Goal: Task Accomplishment & Management: Use online tool/utility

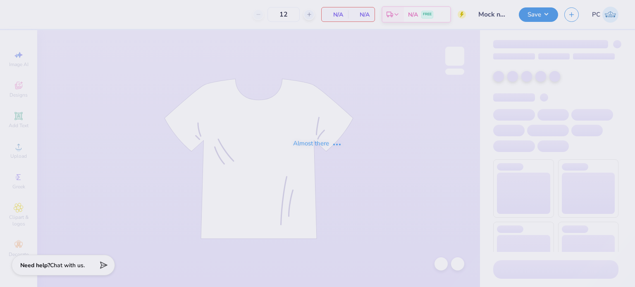
type input "Mock neck sweatshirts for Tri Theta"
type input "35"
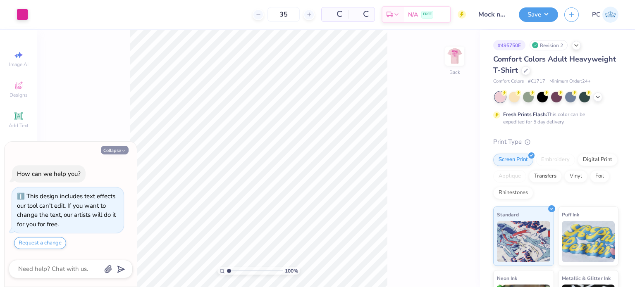
click at [116, 151] on button "Collapse" at bounding box center [115, 150] width 28 height 9
type textarea "x"
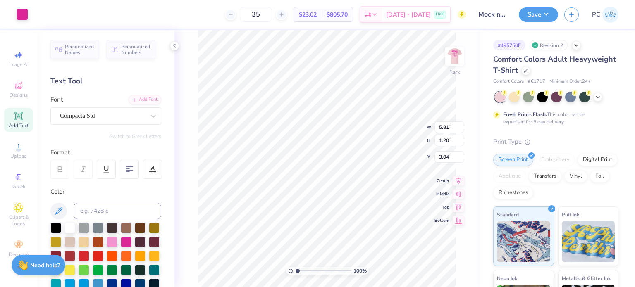
scroll to position [7, 1]
type input "2.21"
type input "5.81"
click at [124, 112] on div "Compacta Std" at bounding box center [102, 116] width 87 height 13
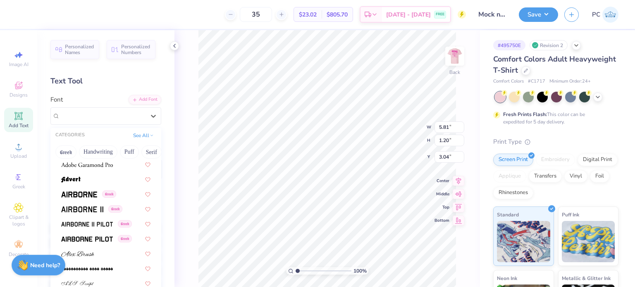
scroll to position [165, 0]
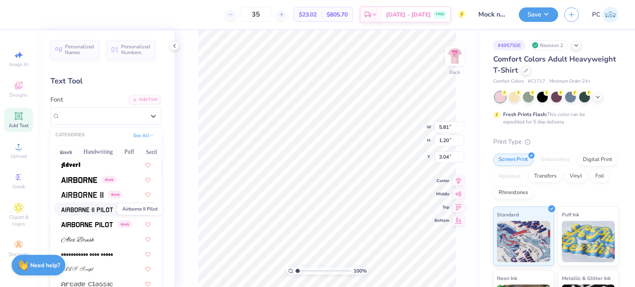
click at [102, 209] on img at bounding box center [87, 210] width 52 height 6
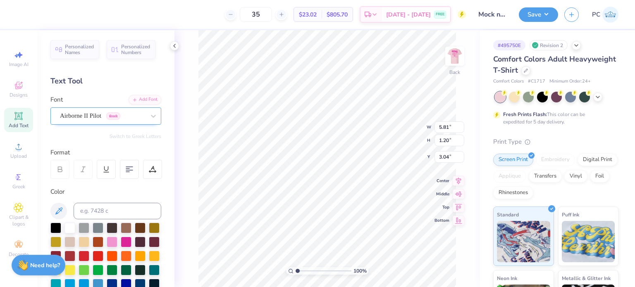
click at [104, 117] on div "Airborne II Pilot Greek" at bounding box center [102, 116] width 87 height 13
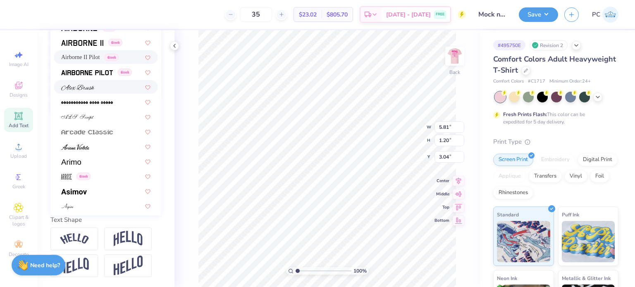
scroll to position [207, 0]
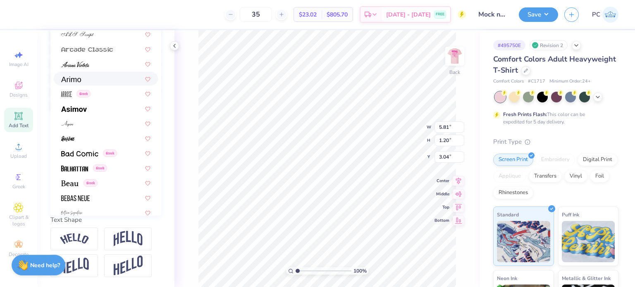
click at [81, 74] on div at bounding box center [105, 78] width 89 height 9
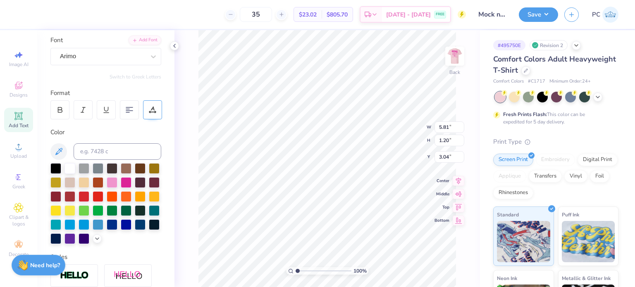
scroll to position [41, 0]
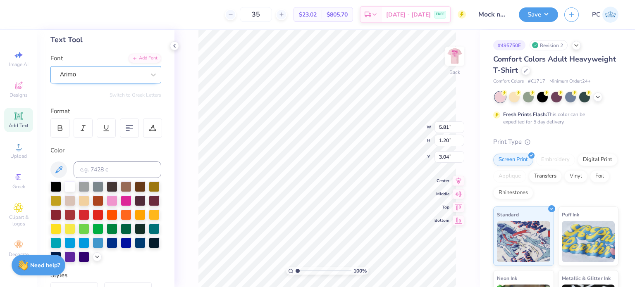
click at [129, 74] on div "Arimo" at bounding box center [102, 74] width 87 height 13
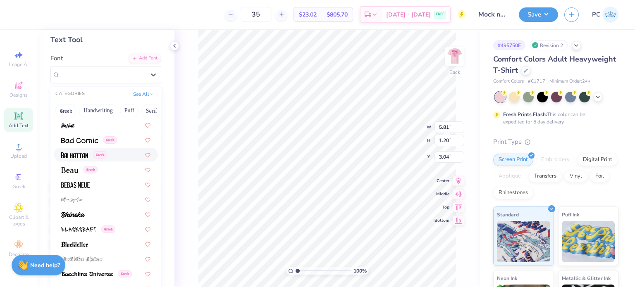
scroll to position [413, 0]
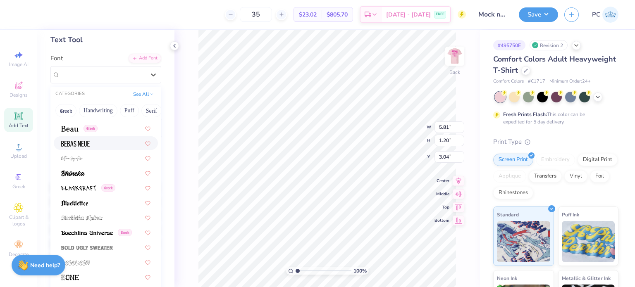
click at [83, 141] on img at bounding box center [75, 144] width 29 height 6
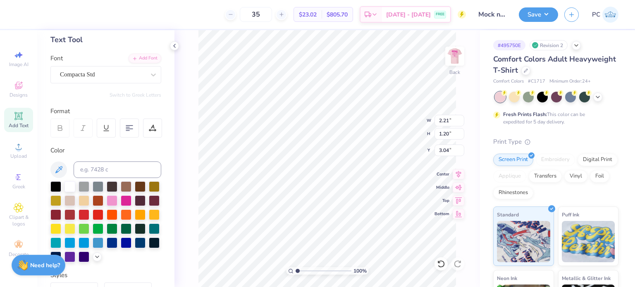
scroll to position [7, 1]
click at [72, 74] on div "Compacta Std" at bounding box center [102, 74] width 87 height 13
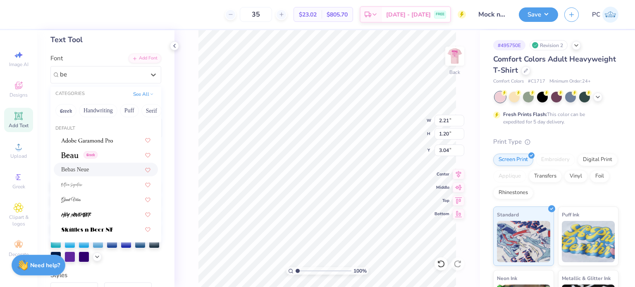
click at [66, 169] on span "Bebas Neue" at bounding box center [75, 169] width 28 height 9
type input "be"
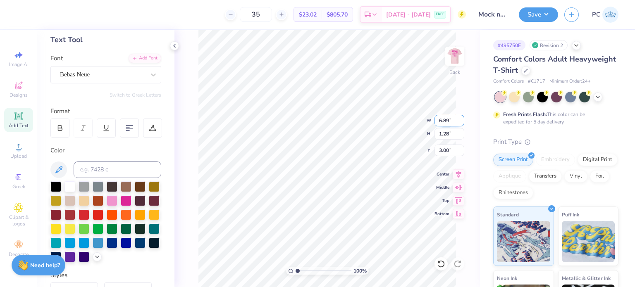
drag, startPoint x: 453, startPoint y: 120, endPoint x: 439, endPoint y: 120, distance: 13.6
click at [439, 120] on input "6.89" at bounding box center [449, 121] width 30 height 12
type input "5.00"
type input "0.93"
type input "3.18"
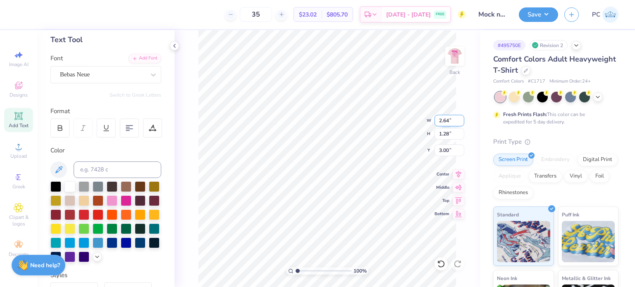
click at [436, 122] on input "2.64" at bounding box center [449, 121] width 30 height 12
type input "5.00"
type input "2.42"
type input "2.43"
type input "0.93"
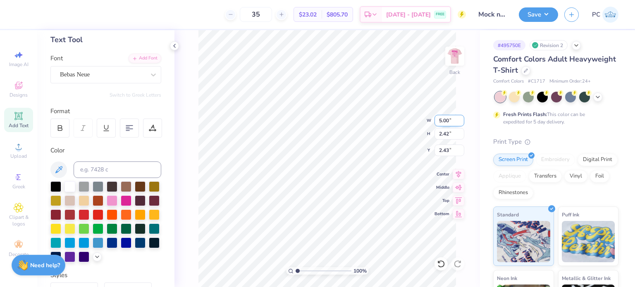
type input "3.18"
type input "2.42"
type input "2.43"
drag, startPoint x: 444, startPoint y: 134, endPoint x: 435, endPoint y: 134, distance: 9.1
type input "2.45"
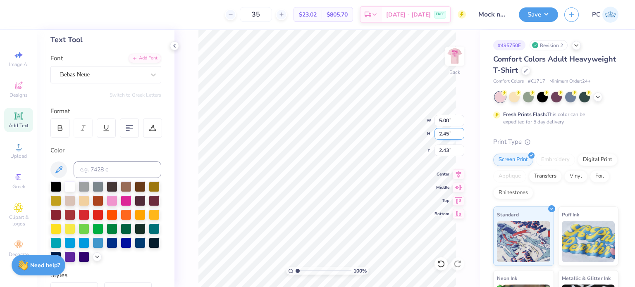
click at [435, 134] on input "2.45" at bounding box center [449, 134] width 30 height 12
click at [432, 132] on div "100 % Back W 5.00 5.00 " H 2.45 2.45 " Y 2.43 2.43 " Center Middle Top Bottom" at bounding box center [326, 158] width 305 height 257
drag, startPoint x: 453, startPoint y: 134, endPoint x: 439, endPoint y: 134, distance: 14.1
click at [439, 134] on input "2.42" at bounding box center [449, 134] width 30 height 12
type input "0.93"
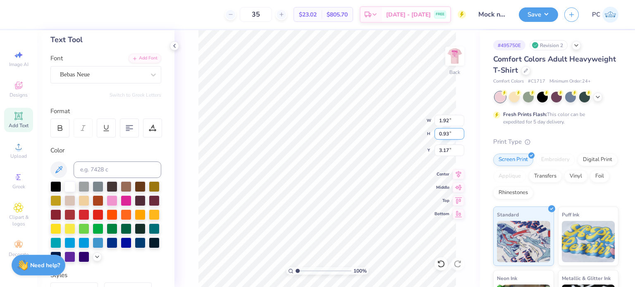
type input "1.92"
type input "3.17"
type input "3.00"
drag, startPoint x: 455, startPoint y: 148, endPoint x: 441, endPoint y: 149, distance: 14.5
click at [441, 149] on input "3.00" at bounding box center [449, 151] width 30 height 12
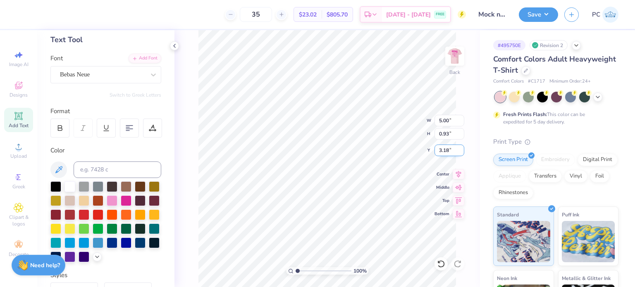
drag, startPoint x: 455, startPoint y: 148, endPoint x: 440, endPoint y: 149, distance: 14.9
click at [440, 149] on input "3.18" at bounding box center [449, 151] width 30 height 12
type input "3.00"
drag, startPoint x: 297, startPoint y: 272, endPoint x: 312, endPoint y: 272, distance: 15.3
type input "3.78"
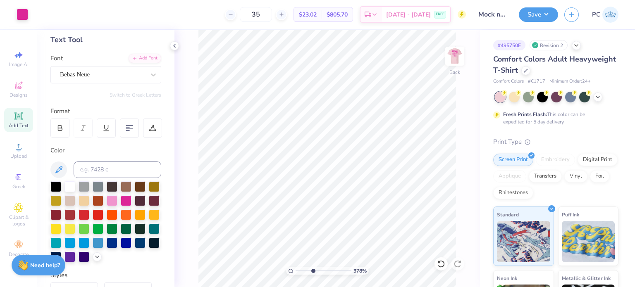
click at [312, 272] on input "range" at bounding box center [324, 270] width 56 height 7
type input "5.00"
drag, startPoint x: 311, startPoint y: 272, endPoint x: 292, endPoint y: 272, distance: 18.6
type input "1"
click at [296, 272] on input "range" at bounding box center [324, 270] width 56 height 7
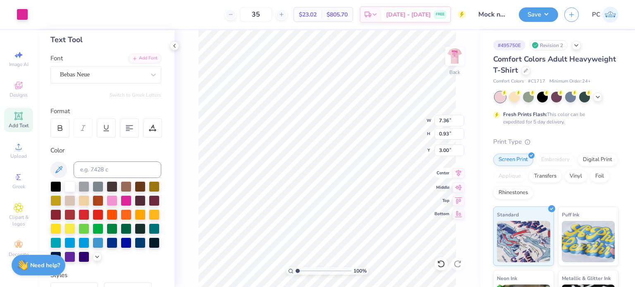
click at [458, 171] on icon at bounding box center [458, 172] width 5 height 7
click at [451, 64] on img at bounding box center [454, 56] width 33 height 33
type input "1.25"
type input "2.20"
type input "4.12"
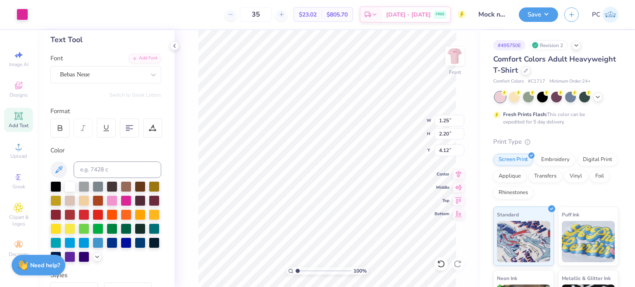
type input "0.88"
click at [19, 123] on span "Add Text" at bounding box center [19, 125] width 20 height 7
type input "5.69"
type input "1.65"
type input "17.69"
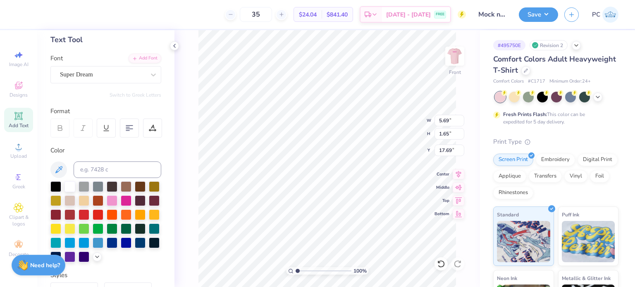
scroll to position [7, 3]
type textarea "HOMECOM"
click at [131, 201] on div at bounding box center [126, 200] width 11 height 11
click at [114, 72] on div "Super Dream" at bounding box center [102, 74] width 87 height 13
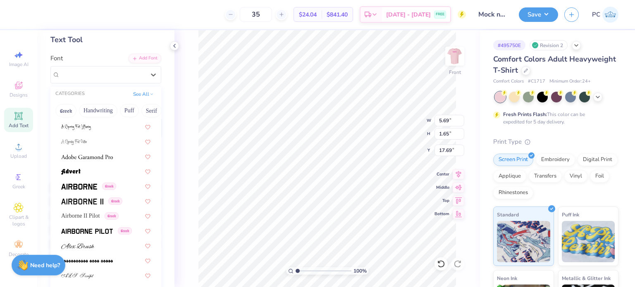
scroll to position [124, 0]
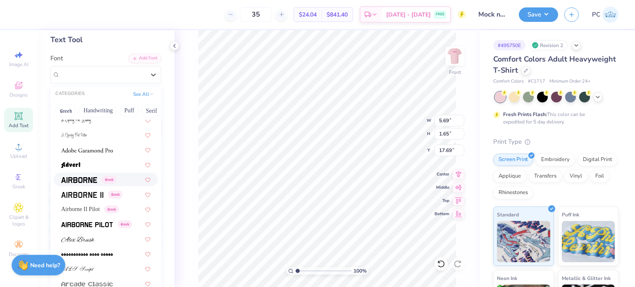
click at [88, 178] on img at bounding box center [79, 180] width 36 height 6
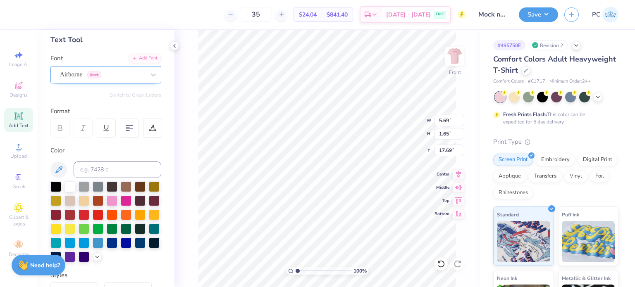
click at [115, 78] on div "Airborne Greek" at bounding box center [102, 74] width 87 height 13
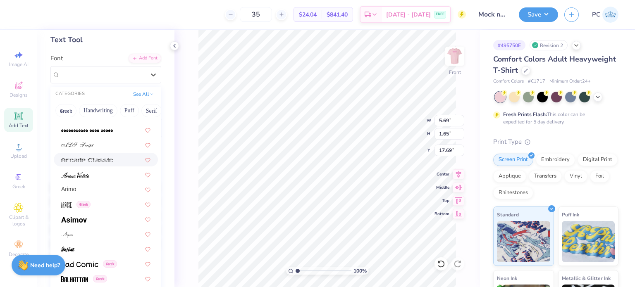
scroll to position [289, 0]
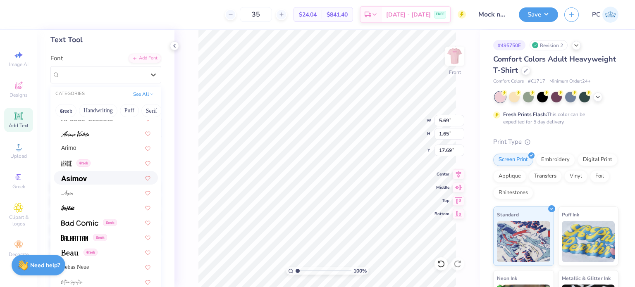
click at [87, 177] on div at bounding box center [105, 178] width 89 height 9
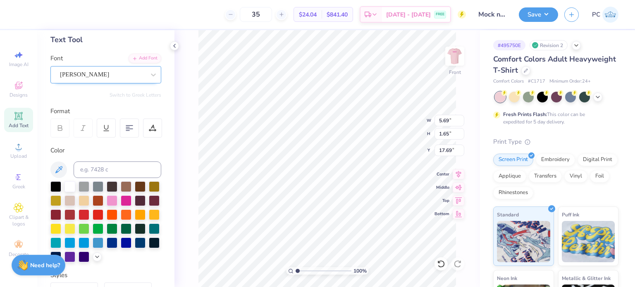
click at [127, 76] on div "Asimov" at bounding box center [102, 74] width 87 height 13
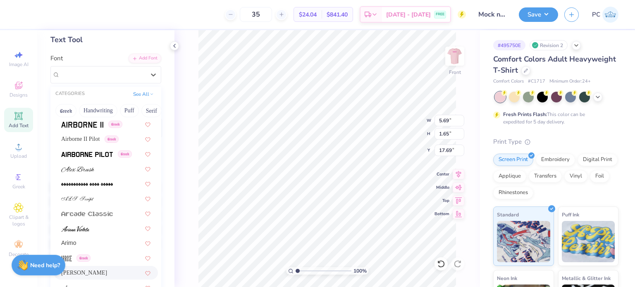
scroll to position [248, 0]
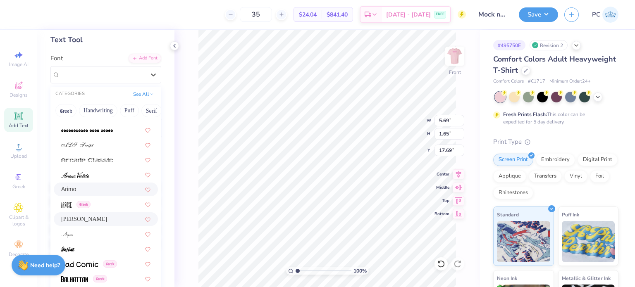
click at [90, 188] on div "Arimo" at bounding box center [105, 189] width 89 height 9
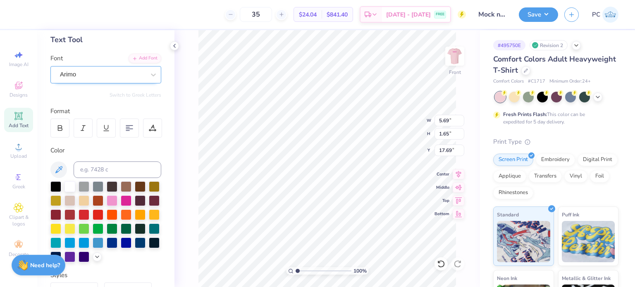
click at [108, 69] on div "Arimo" at bounding box center [102, 74] width 87 height 13
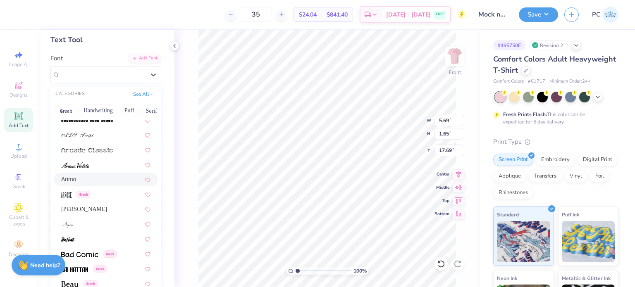
scroll to position [372, 0]
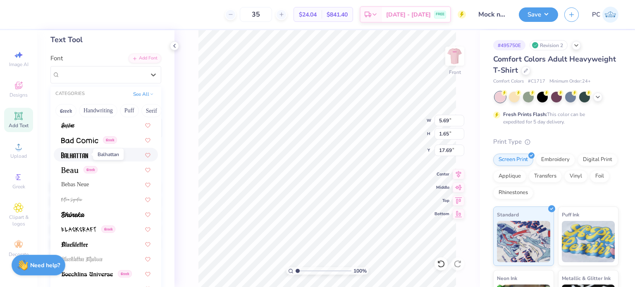
click at [84, 155] on img at bounding box center [74, 156] width 27 height 6
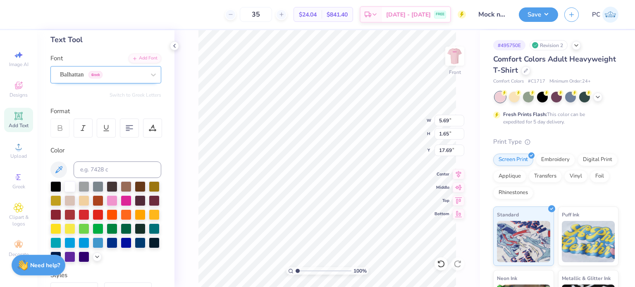
click at [123, 74] on div "Balhattan Greek" at bounding box center [102, 74] width 87 height 13
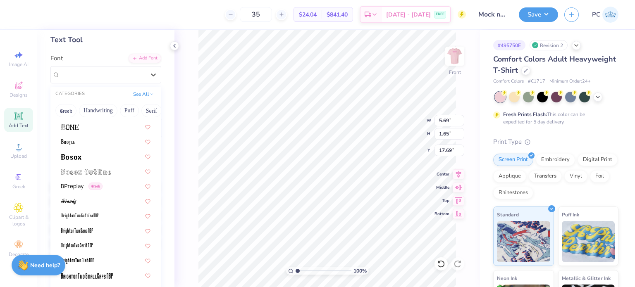
scroll to position [579, 0]
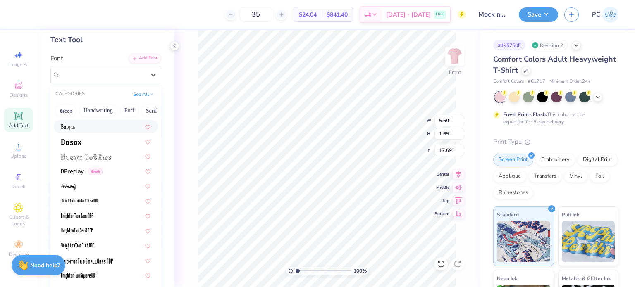
click at [102, 130] on div at bounding box center [105, 126] width 89 height 9
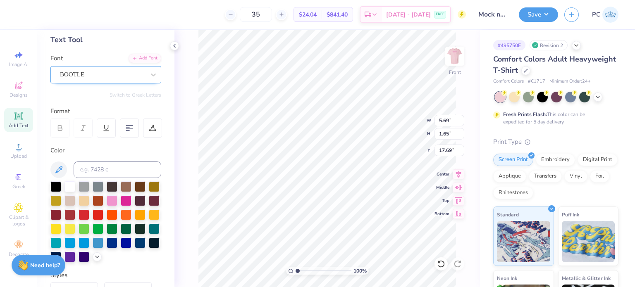
click at [130, 72] on div "BOOTLE" at bounding box center [102, 74] width 87 height 13
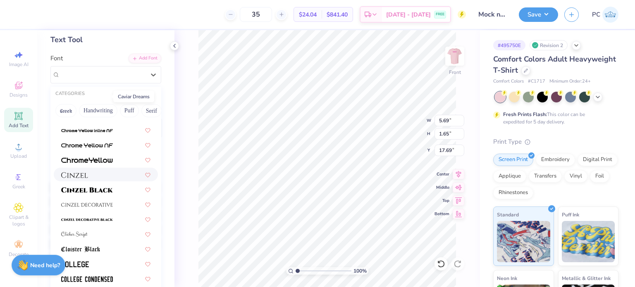
scroll to position [992, 0]
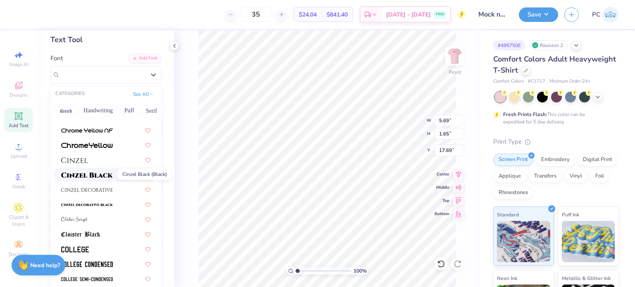
click at [91, 172] on img at bounding box center [87, 175] width 52 height 6
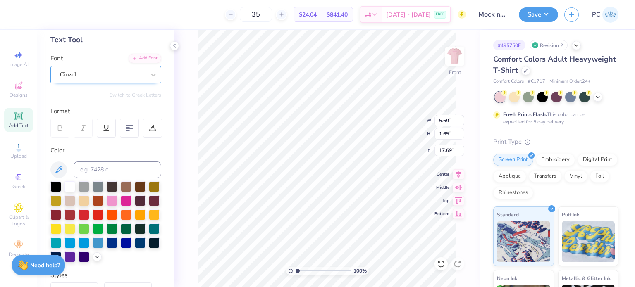
click at [96, 72] on div "Cinzel" at bounding box center [102, 74] width 87 height 13
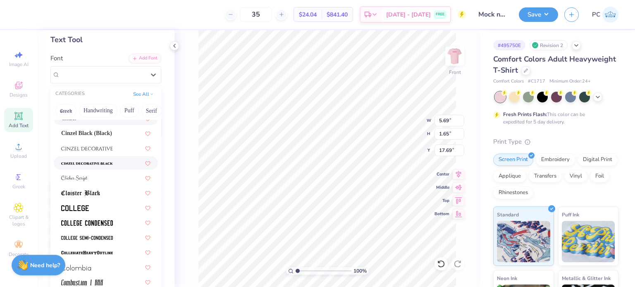
scroll to position [1075, 0]
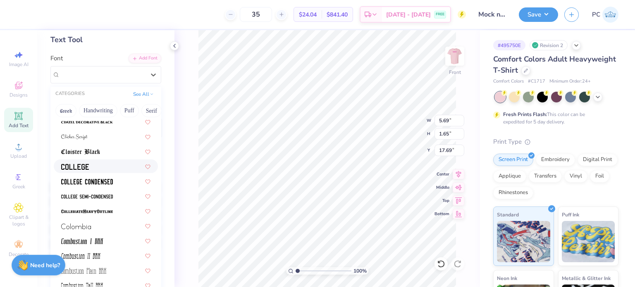
click at [93, 164] on div at bounding box center [105, 166] width 89 height 9
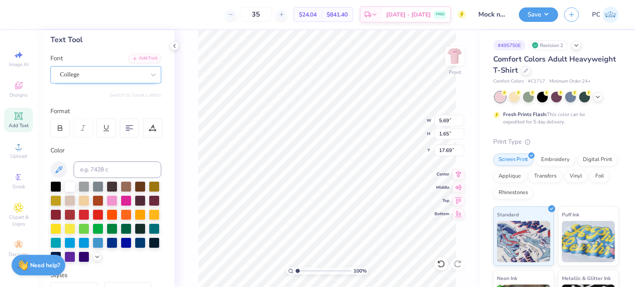
click at [126, 74] on div "College" at bounding box center [102, 74] width 87 height 13
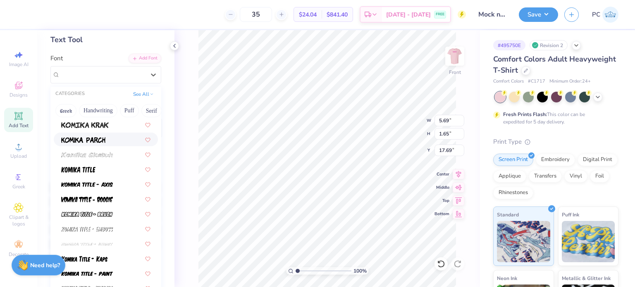
scroll to position [2563, 0]
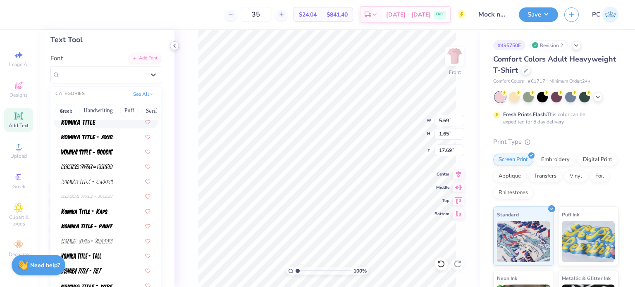
click at [175, 45] on icon at bounding box center [174, 46] width 7 height 7
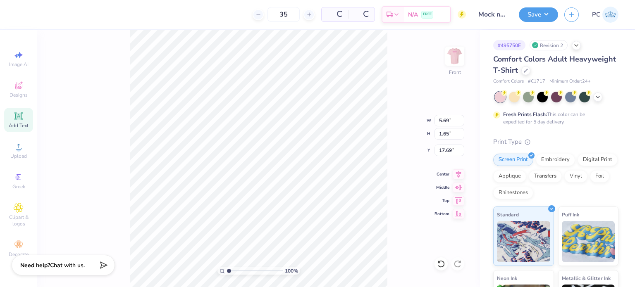
type input "9.29"
type input "1.61"
type input "17.71"
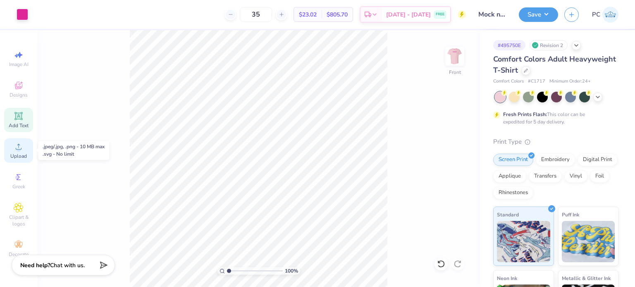
click at [21, 149] on icon at bounding box center [19, 147] width 10 height 10
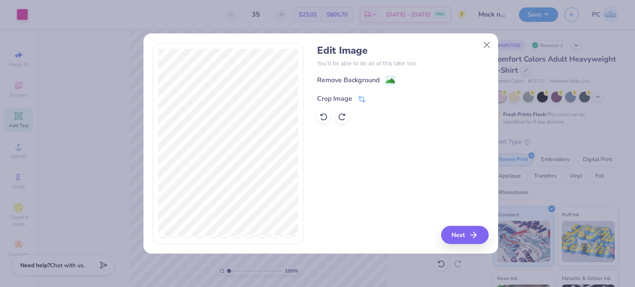
click at [364, 97] on icon at bounding box center [361, 98] width 7 height 7
click at [476, 42] on div at bounding box center [320, 38] width 355 height 10
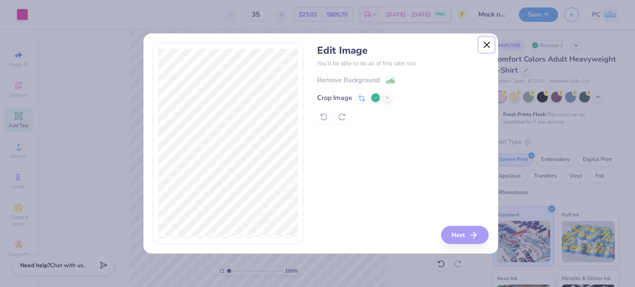
click at [487, 43] on button "Close" at bounding box center [487, 45] width 16 height 16
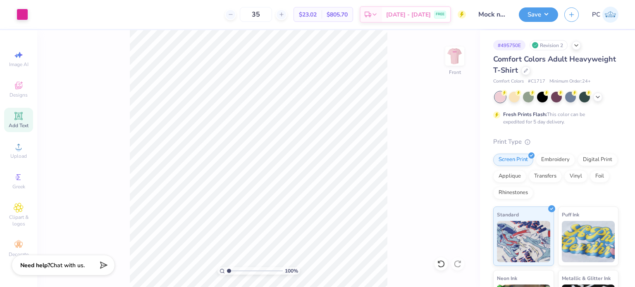
click at [21, 114] on icon at bounding box center [18, 116] width 6 height 6
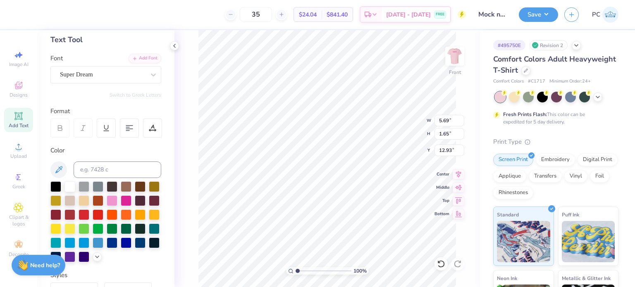
click at [131, 203] on div at bounding box center [126, 201] width 11 height 11
type input "17.34"
type textarea "T"
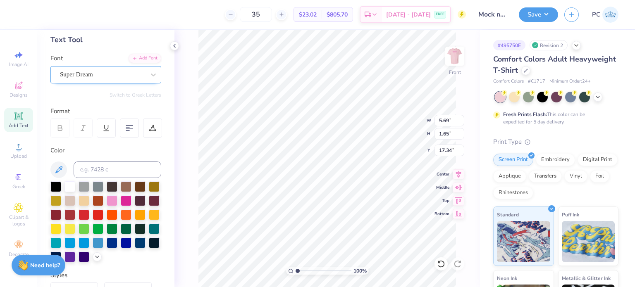
click at [106, 72] on div "Super Dream" at bounding box center [102, 74] width 87 height 13
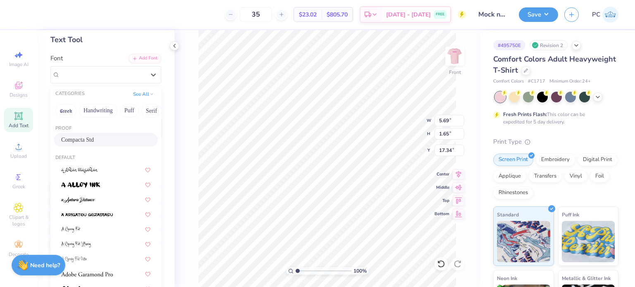
click at [90, 141] on div "Compacta Std" at bounding box center [105, 140] width 89 height 9
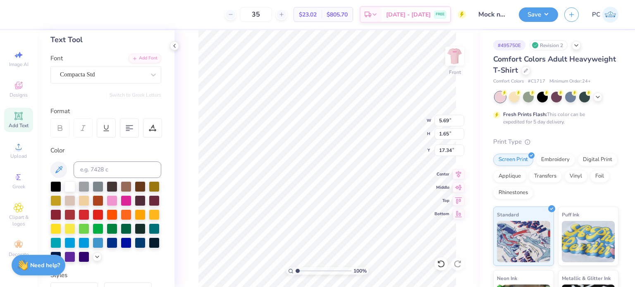
scroll to position [7, 1]
type textarea "LEGALLY BLONDE"
click at [154, 131] on icon at bounding box center [152, 127] width 7 height 7
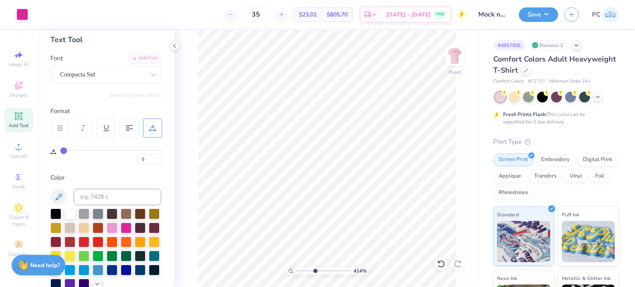
drag, startPoint x: 298, startPoint y: 272, endPoint x: 315, endPoint y: 271, distance: 16.6
click at [315, 271] on input "range" at bounding box center [324, 270] width 56 height 7
drag, startPoint x: 314, startPoint y: 271, endPoint x: 303, endPoint y: 271, distance: 11.2
type input "1.93"
click at [303, 271] on input "range" at bounding box center [324, 270] width 56 height 7
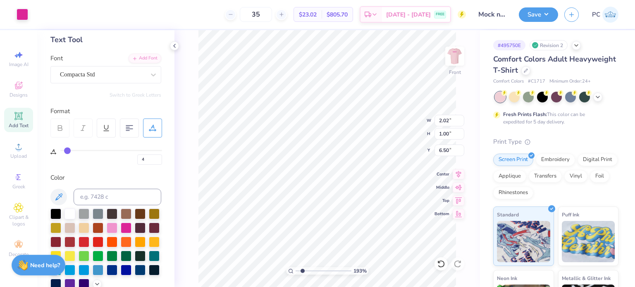
type input "4"
type input "1"
type input "10.92"
type input "11.53"
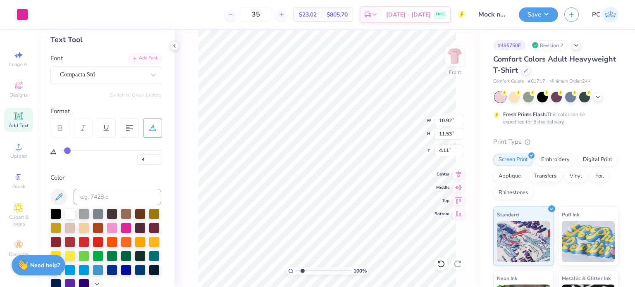
type input "4.11"
click at [297, 271] on input "range" at bounding box center [324, 270] width 56 height 7
drag, startPoint x: 296, startPoint y: 270, endPoint x: 303, endPoint y: 270, distance: 7.0
click at [303, 270] on input "range" at bounding box center [324, 270] width 56 height 7
click at [300, 270] on input "range" at bounding box center [324, 270] width 56 height 7
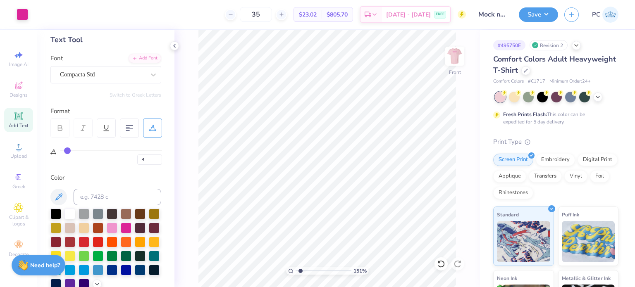
type input "1.1"
click at [298, 271] on input "range" at bounding box center [324, 270] width 56 height 7
type input "0.92"
type input "2.20"
type input "4.12"
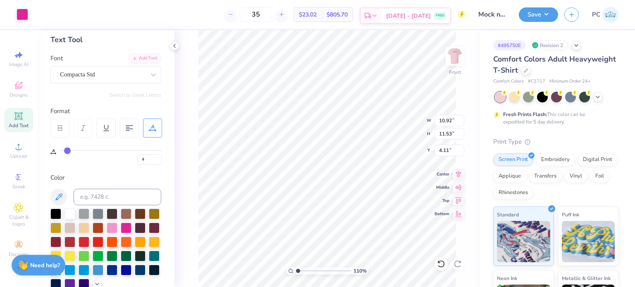
type input "10.92"
type input "11.53"
type input "4.11"
type input "10.92"
type input "11.53"
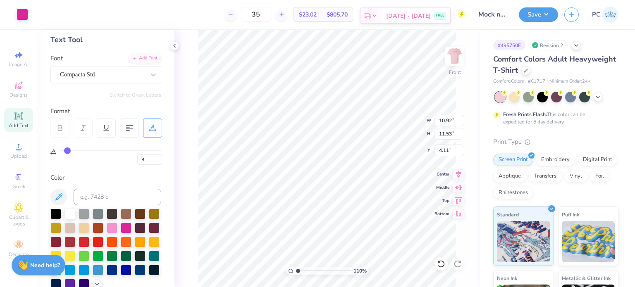
type input "4.11"
type input "0.88"
type input "2.20"
type input "4.12"
type input "2.21"
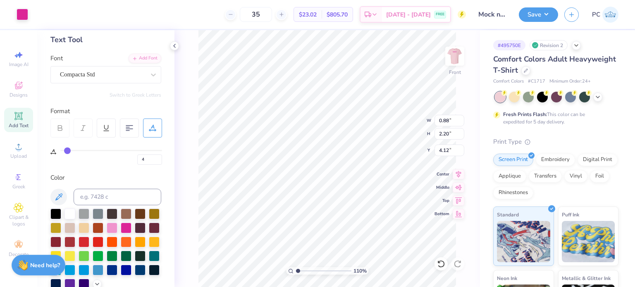
type input "4.11"
click at [442, 262] on icon at bounding box center [441, 264] width 8 height 8
click at [442, 261] on icon at bounding box center [441, 264] width 8 height 8
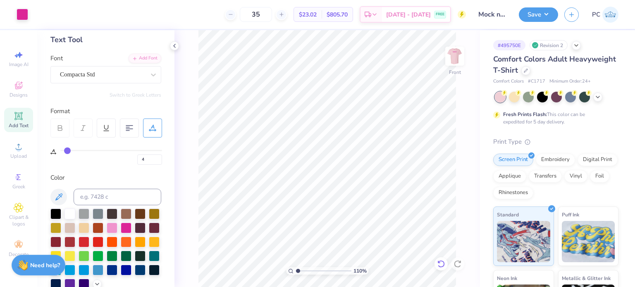
click at [442, 261] on icon at bounding box center [441, 264] width 8 height 8
click at [441, 262] on icon at bounding box center [441, 264] width 8 height 8
type input "0.88"
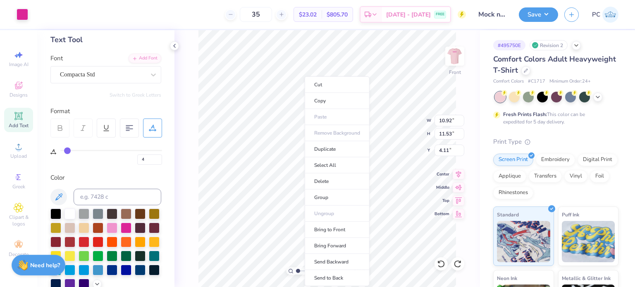
type input "1"
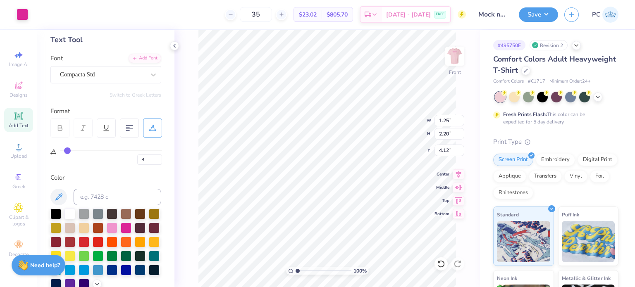
type input "1.25"
type input "2.20"
type input "4.12"
drag, startPoint x: 298, startPoint y: 269, endPoint x: 313, endPoint y: 271, distance: 15.4
click at [313, 271] on input "range" at bounding box center [324, 270] width 56 height 7
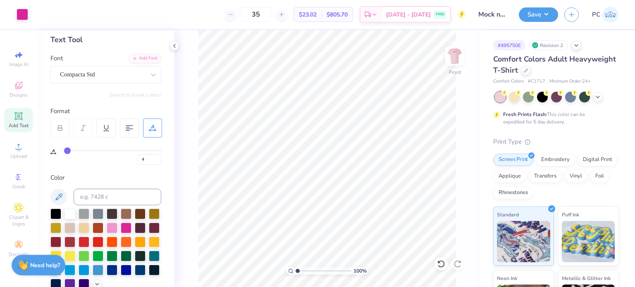
drag, startPoint x: 313, startPoint y: 271, endPoint x: 296, endPoint y: 272, distance: 17.4
type input "1"
click at [296, 271] on input "range" at bounding box center [324, 270] width 56 height 7
click at [296, 272] on input "range" at bounding box center [324, 270] width 56 height 7
type input "0"
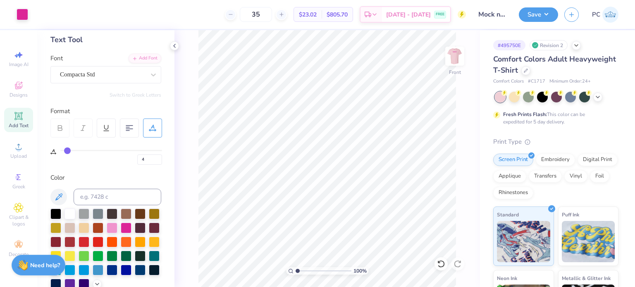
type input "0"
type input "4.30"
type input "10.74"
type input "1.96"
drag, startPoint x: 457, startPoint y: 117, endPoint x: 439, endPoint y: 119, distance: 18.7
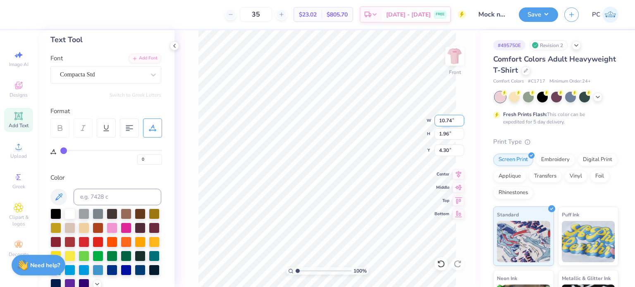
click at [439, 119] on input "10.74" at bounding box center [449, 121] width 30 height 12
type input "10.82"
click at [458, 173] on icon at bounding box center [458, 172] width 5 height 7
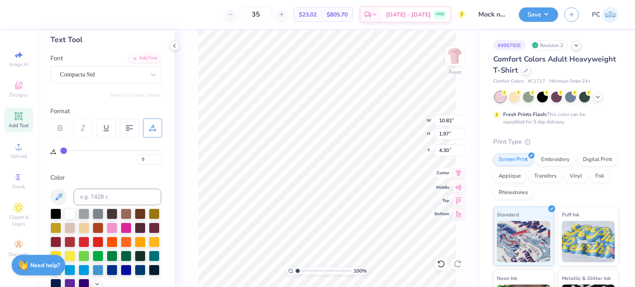
type input "1.97"
click at [457, 174] on icon at bounding box center [458, 172] width 5 height 7
click at [17, 150] on icon at bounding box center [19, 147] width 10 height 10
click at [442, 265] on icon at bounding box center [441, 264] width 8 height 8
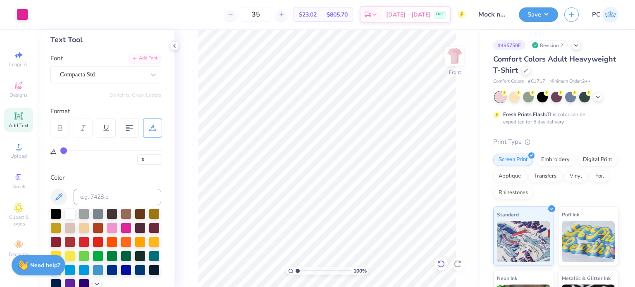
click at [442, 265] on icon at bounding box center [441, 264] width 8 height 8
click at [439, 267] on icon at bounding box center [440, 263] width 7 height 7
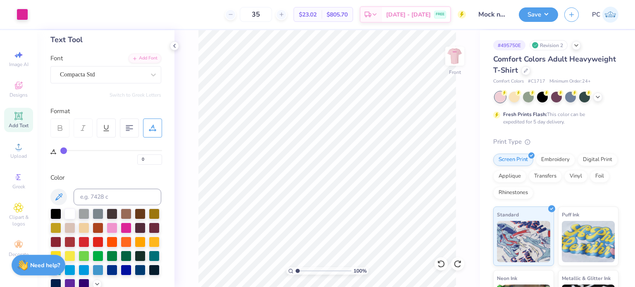
click at [439, 267] on icon at bounding box center [440, 263] width 7 height 7
click at [442, 264] on icon at bounding box center [441, 264] width 8 height 8
click at [174, 46] on polyline at bounding box center [175, 45] width 2 height 3
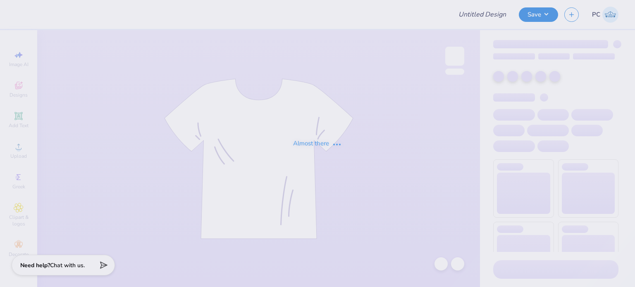
type input "Mock neck sweatshirts for Tri Theta"
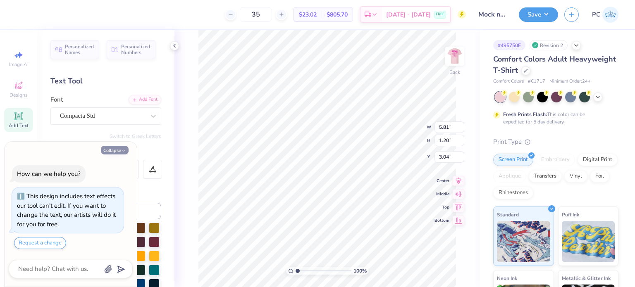
click at [112, 151] on button "Collapse" at bounding box center [115, 150] width 28 height 9
type textarea "x"
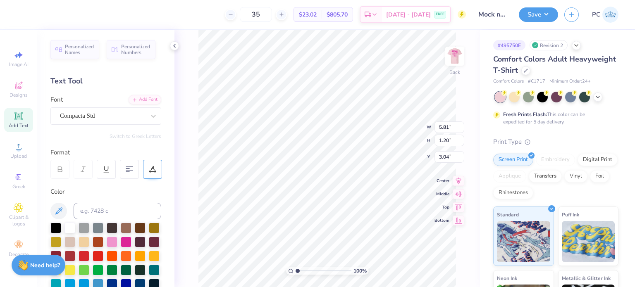
click at [153, 169] on icon at bounding box center [152, 169] width 7 height 7
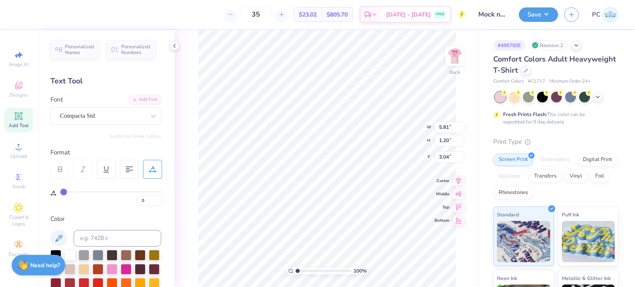
click at [153, 169] on icon at bounding box center [152, 169] width 7 height 7
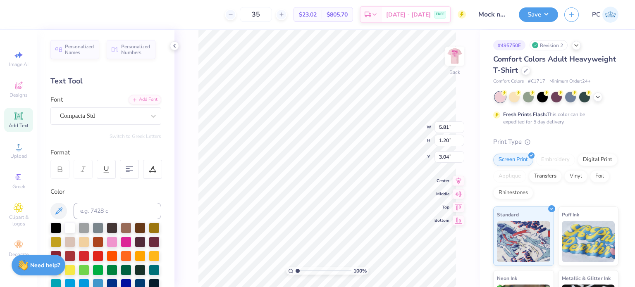
scroll to position [7, 2]
click at [115, 113] on div "Compacta Std" at bounding box center [102, 116] width 87 height 13
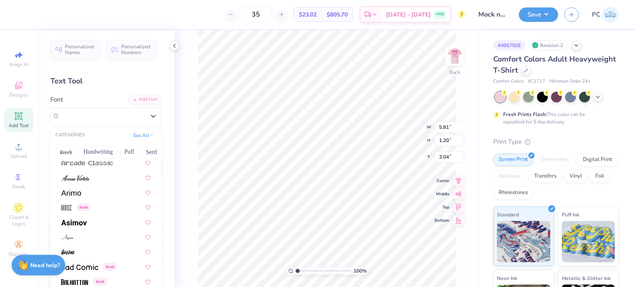
scroll to position [289, 0]
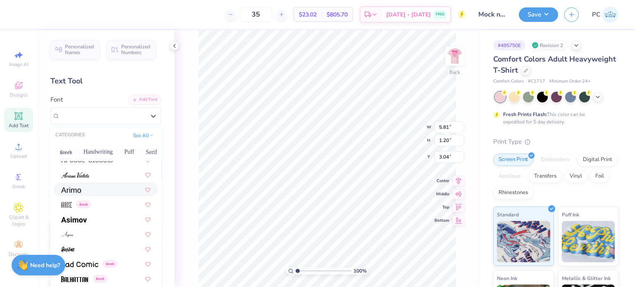
click at [98, 190] on div at bounding box center [105, 189] width 89 height 9
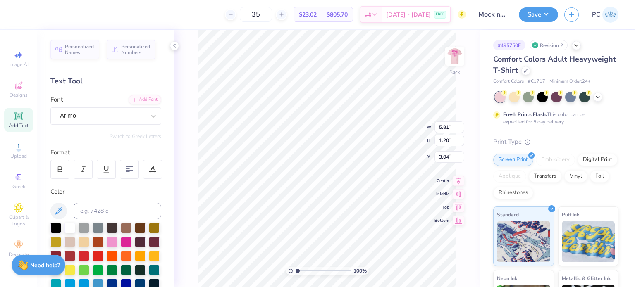
click at [127, 126] on div "Personalized Names Personalized Numbers Text Tool Add Font Font Arimo Switch to…" at bounding box center [105, 158] width 137 height 257
click at [128, 120] on div at bounding box center [102, 115] width 85 height 11
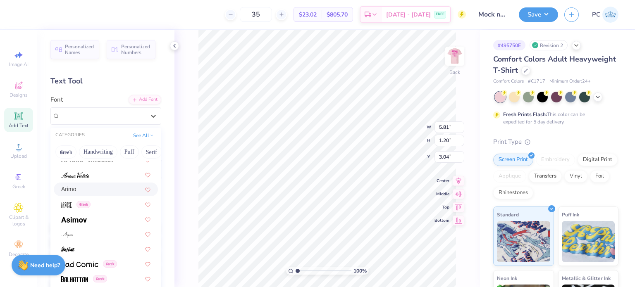
click at [116, 190] on div "Arimo" at bounding box center [105, 189] width 89 height 9
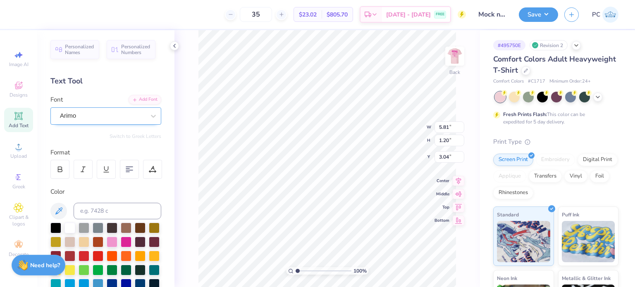
click at [126, 117] on div "Arimo" at bounding box center [102, 116] width 87 height 13
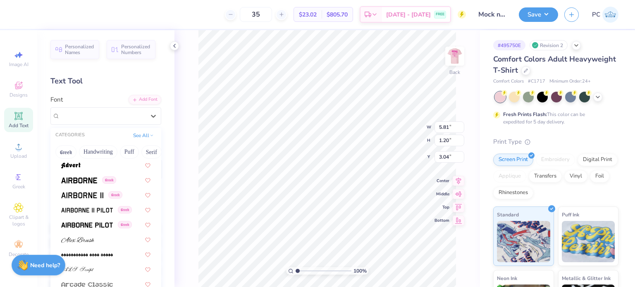
scroll to position [165, 0]
click at [95, 209] on img at bounding box center [87, 210] width 52 height 6
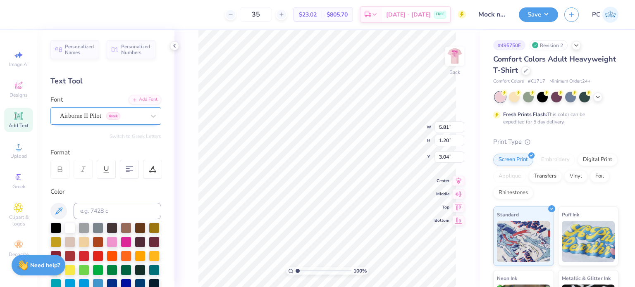
click at [112, 117] on div "Airborne II Pilot Greek" at bounding box center [102, 116] width 87 height 13
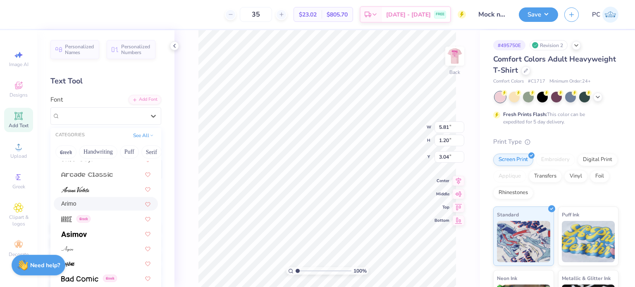
scroll to position [289, 0]
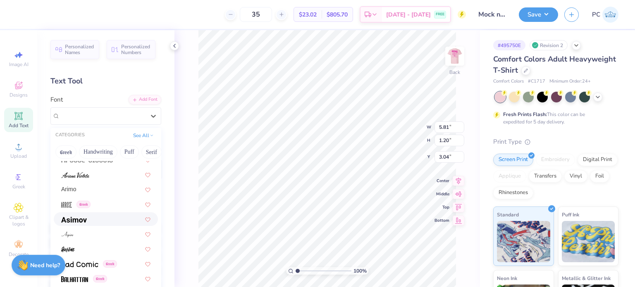
click at [104, 222] on div at bounding box center [105, 219] width 89 height 9
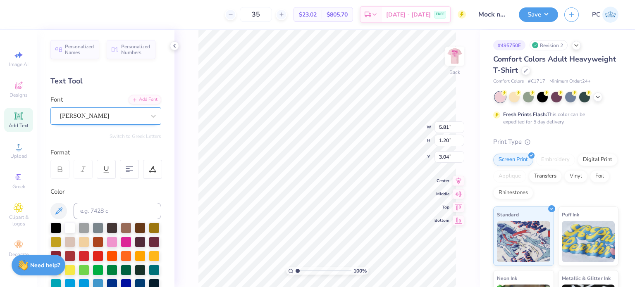
click at [107, 112] on div "Asimov" at bounding box center [102, 116] width 87 height 13
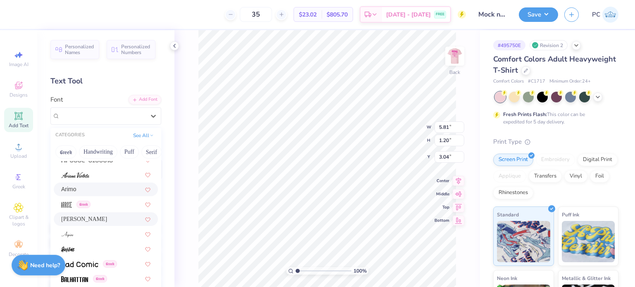
click at [112, 190] on div "Arimo" at bounding box center [105, 189] width 89 height 9
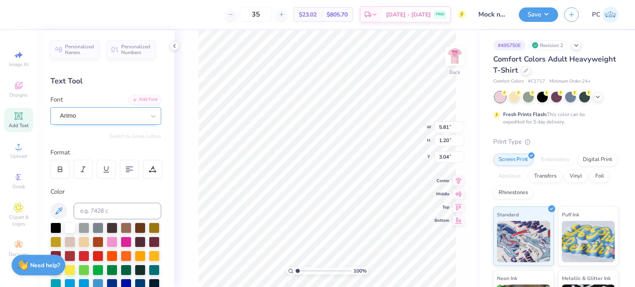
click at [136, 115] on div "Arimo" at bounding box center [102, 116] width 87 height 13
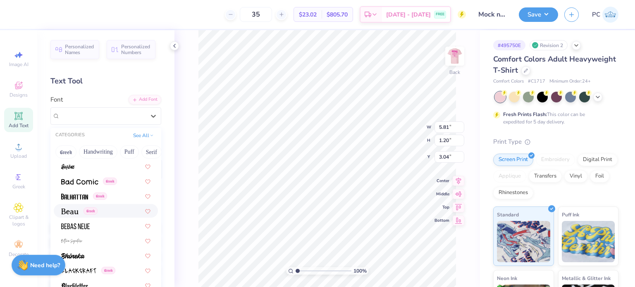
scroll to position [413, 0]
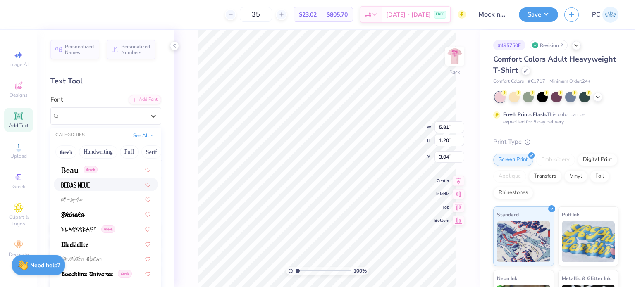
click at [90, 187] on div at bounding box center [105, 184] width 89 height 9
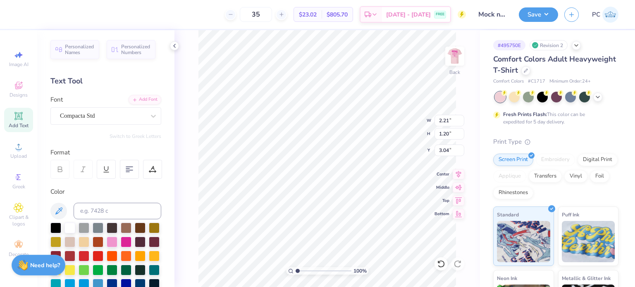
type input "2.21"
type input "1.20"
type input "3.04"
click at [83, 117] on div "Compacta Std" at bounding box center [102, 116] width 87 height 13
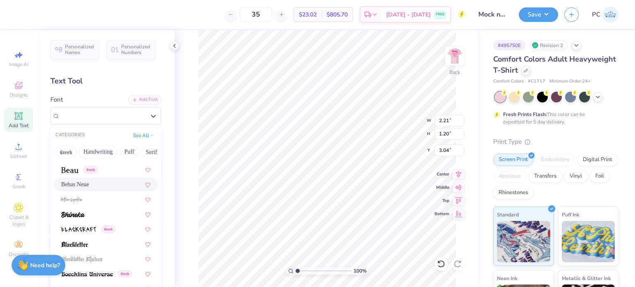
click at [76, 185] on span "Bebas Neue" at bounding box center [75, 184] width 28 height 9
type input "2.64"
type input "1.28"
type input "3.00"
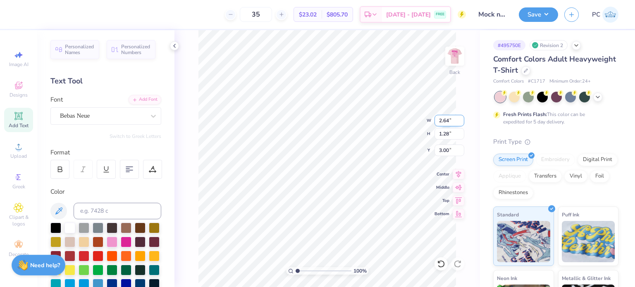
type input "6.89"
drag, startPoint x: 448, startPoint y: 121, endPoint x: 439, endPoint y: 119, distance: 9.2
click at [439, 119] on input "9.83" at bounding box center [449, 121] width 30 height 12
type input "8.00"
type input "1.04"
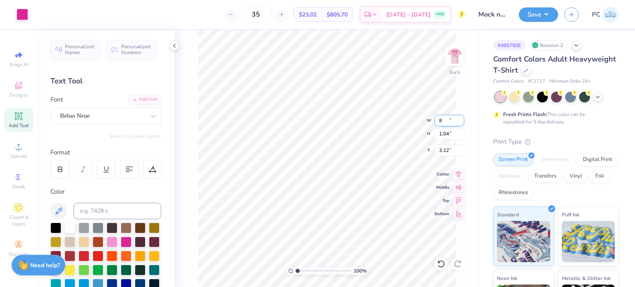
type input "3.12"
drag, startPoint x: 451, startPoint y: 150, endPoint x: 438, endPoint y: 150, distance: 12.8
click at [438, 150] on input "3.12" at bounding box center [449, 151] width 30 height 12
type input "3.00"
click at [460, 170] on icon at bounding box center [459, 173] width 12 height 10
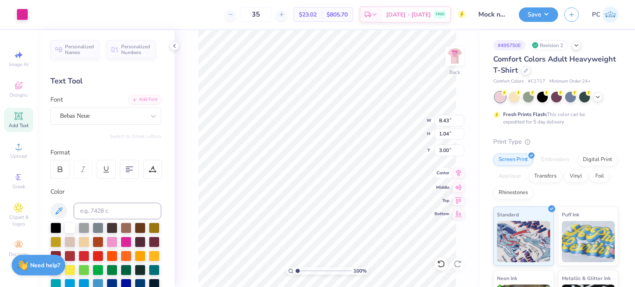
click at [458, 173] on icon at bounding box center [459, 173] width 12 height 10
click at [460, 174] on icon at bounding box center [459, 173] width 12 height 10
click at [472, 57] on div at bounding box center [455, 56] width 38 height 38
click at [453, 57] on img at bounding box center [454, 56] width 33 height 33
click at [14, 149] on icon at bounding box center [19, 147] width 10 height 10
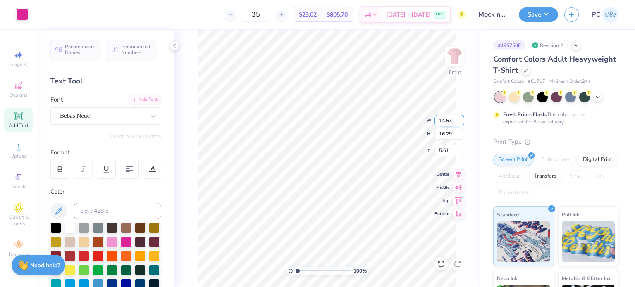
drag, startPoint x: 453, startPoint y: 121, endPoint x: 440, endPoint y: 120, distance: 13.3
click at [440, 120] on input "14.53" at bounding box center [449, 121] width 30 height 12
type input "11.00"
type input "12.33"
type input "7.59"
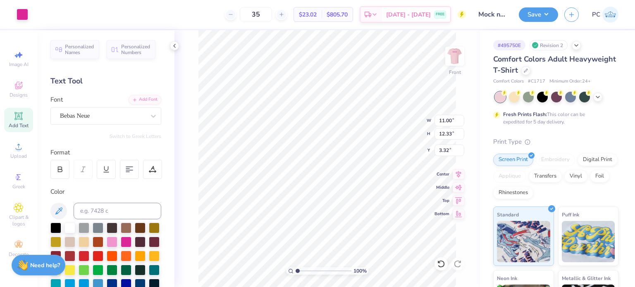
drag, startPoint x: 458, startPoint y: 175, endPoint x: 63, endPoint y: 147, distance: 396.1
click at [458, 175] on icon at bounding box center [459, 174] width 12 height 10
click at [21, 123] on span "Add Text" at bounding box center [19, 125] width 20 height 7
click at [131, 239] on div at bounding box center [126, 242] width 11 height 11
click at [131, 241] on div at bounding box center [126, 242] width 11 height 11
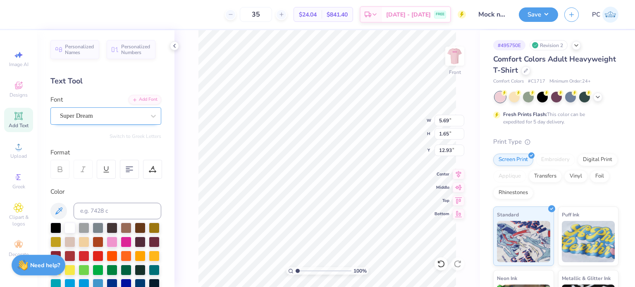
click at [131, 240] on div at bounding box center [126, 242] width 11 height 11
click at [124, 113] on div "Super Dream" at bounding box center [102, 116] width 87 height 13
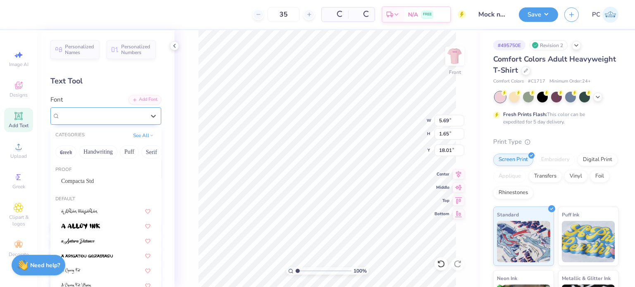
type input "18.01"
click at [81, 178] on div "Compacta Std" at bounding box center [105, 181] width 89 height 9
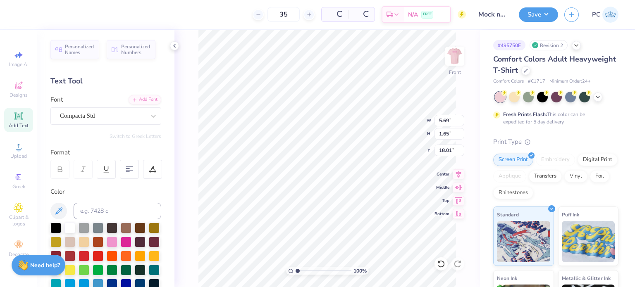
type input "2.44"
type input "1.57"
type input "18.05"
type textarea "LEGALLY BLONDE"
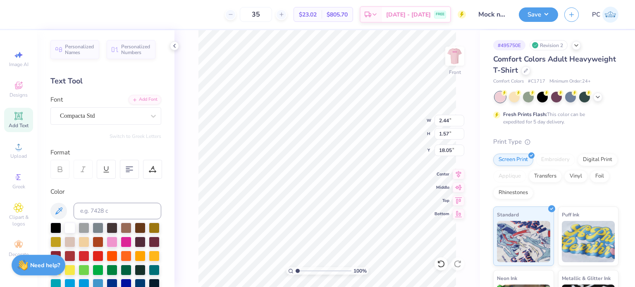
scroll to position [7, 3]
type input "4.38"
drag, startPoint x: 452, startPoint y: 120, endPoint x: 438, endPoint y: 118, distance: 14.7
click at [438, 118] on input "8.64" at bounding box center [449, 121] width 30 height 12
type input "11.00"
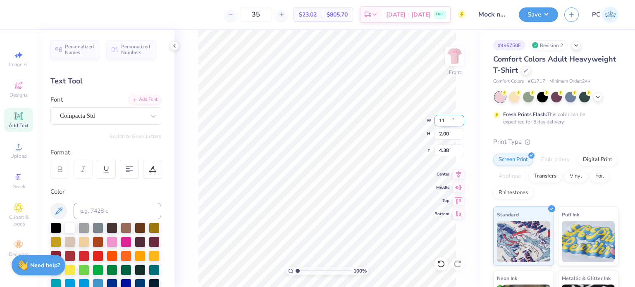
type input "2.00"
type input "4.17"
click at [458, 170] on icon at bounding box center [458, 172] width 5 height 7
drag, startPoint x: 454, startPoint y: 119, endPoint x: 438, endPoint y: 121, distance: 15.8
click at [438, 121] on input "11.00" at bounding box center [449, 121] width 30 height 12
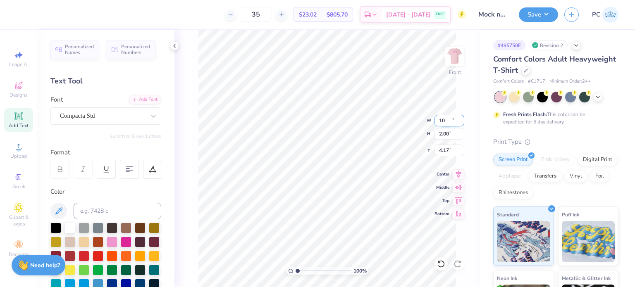
type input "10.00"
type input "1.82"
type input "4.26"
drag, startPoint x: 454, startPoint y: 120, endPoint x: 437, endPoint y: 120, distance: 16.9
click at [437, 120] on input "10.00" at bounding box center [449, 121] width 30 height 12
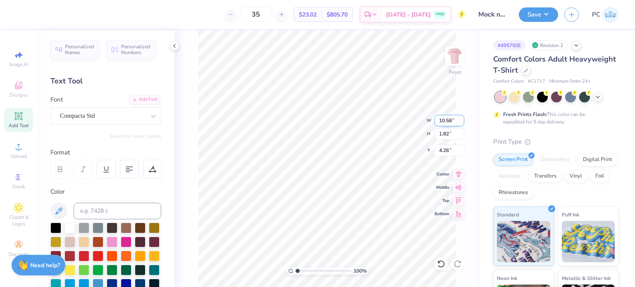
type input "10.58"
type input "1.93"
type input "4.21"
click at [456, 175] on icon at bounding box center [459, 173] width 12 height 10
click at [372, 259] on li "Send Backward" at bounding box center [373, 262] width 65 height 16
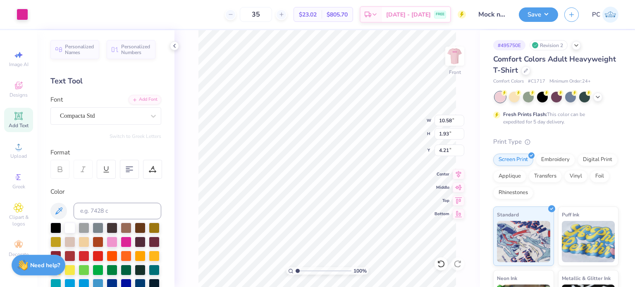
scroll to position [7, 1]
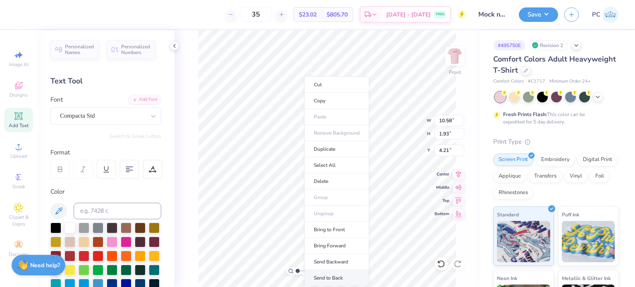
click at [335, 277] on li "Send to Back" at bounding box center [336, 278] width 65 height 16
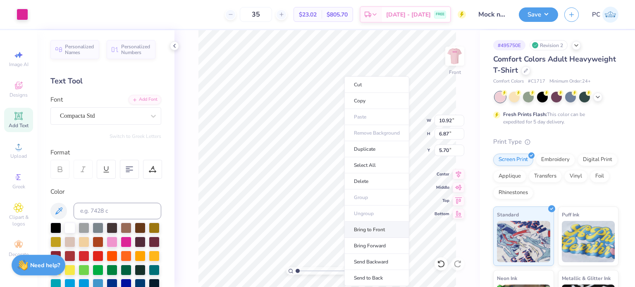
click at [371, 229] on li "Bring to Front" at bounding box center [376, 230] width 65 height 16
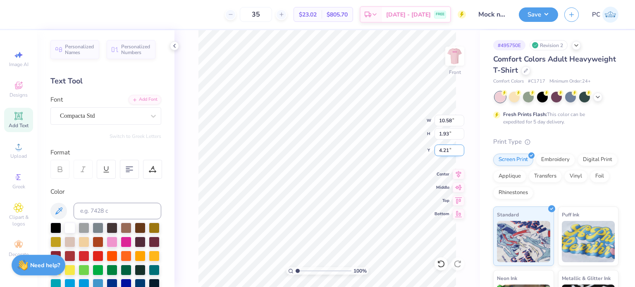
drag, startPoint x: 451, startPoint y: 150, endPoint x: 444, endPoint y: 150, distance: 6.6
click at [444, 150] on input "4.21" at bounding box center [449, 151] width 30 height 12
type input "4.11"
click at [536, 18] on button "Save" at bounding box center [538, 14] width 39 height 14
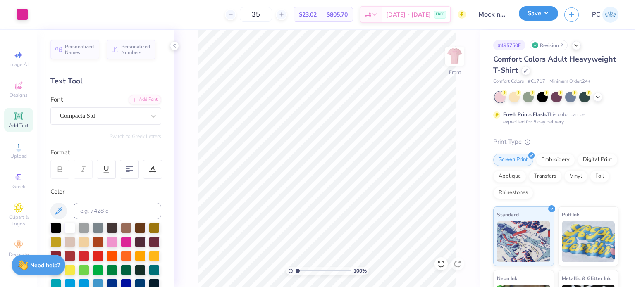
click at [541, 12] on button "Save" at bounding box center [538, 13] width 39 height 14
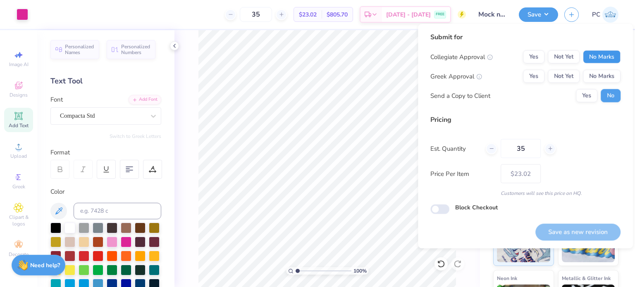
click at [603, 56] on button "No Marks" at bounding box center [602, 56] width 38 height 13
click at [603, 68] on div "Collegiate Approval Yes Not Yet No Marks Greek Approval Yes Not Yet No Marks Se…" at bounding box center [525, 76] width 190 height 52
click at [605, 75] on button "No Marks" at bounding box center [602, 76] width 38 height 13
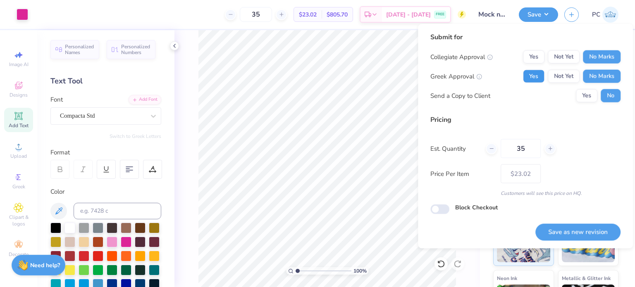
click at [535, 72] on button "Yes" at bounding box center [533, 76] width 21 height 13
click at [589, 236] on button "Save as new revision" at bounding box center [577, 232] width 85 height 17
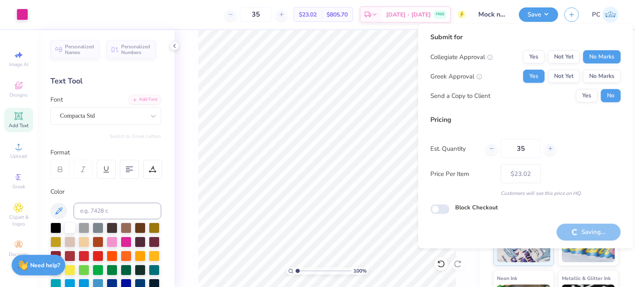
type input "– –"
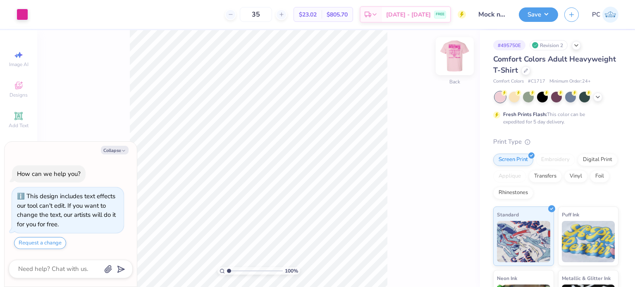
click at [457, 53] on img at bounding box center [454, 56] width 33 height 33
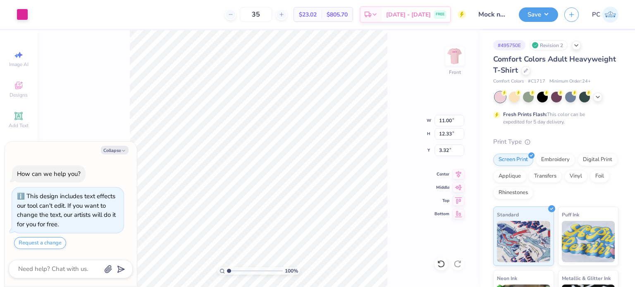
type textarea "x"
